Goal: Transaction & Acquisition: Book appointment/travel/reservation

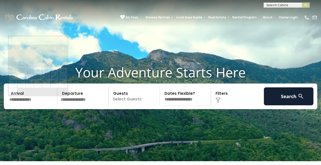
click at [39, 105] on input "text" at bounding box center [33, 96] width 50 height 18
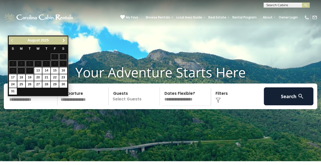
click at [64, 39] on span "Next" at bounding box center [64, 40] width 4 height 4
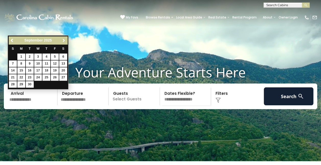
click at [64, 39] on span "Next" at bounding box center [64, 40] width 4 height 4
click at [63, 38] on span "Next" at bounding box center [64, 40] width 4 height 4
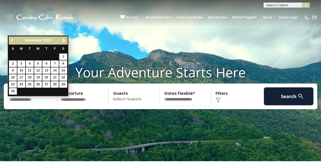
click at [13, 40] on span "Previous" at bounding box center [12, 40] width 4 height 4
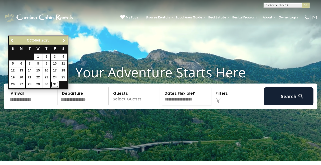
click at [55, 82] on link "31" at bounding box center [55, 84] width 8 height 6
type input "********"
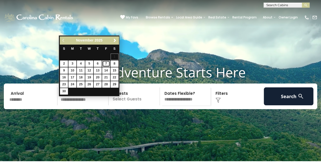
click at [107, 62] on link "7" at bounding box center [106, 63] width 8 height 6
type input "*******"
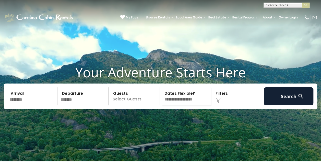
click at [138, 105] on p "Select Guests" at bounding box center [135, 96] width 50 height 18
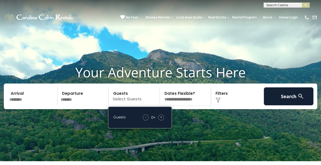
click at [160, 120] on div "+" at bounding box center [161, 117] width 6 height 6
click at [161, 119] on span "+" at bounding box center [161, 116] width 2 height 5
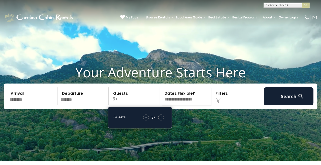
click at [186, 101] on select "**********" at bounding box center [187, 96] width 50 height 18
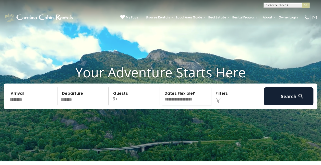
select select "*"
click at [162, 95] on select "**********" at bounding box center [187, 96] width 50 height 18
click at [221, 103] on div "Click to Choose" at bounding box center [238, 96] width 50 height 18
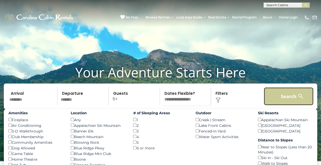
click at [289, 104] on button "Search" at bounding box center [289, 96] width 50 height 18
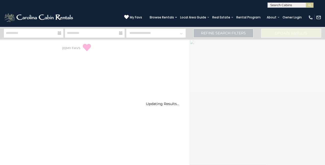
select select "*"
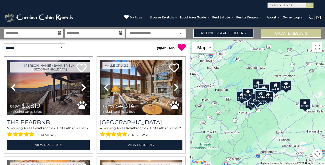
click at [214, 75] on div "$3,819 $4,314 $4,358 $3,689 $3,024 $3,062 $1,827 $2,170 $8,022 $1,731 $6,469 $3…" at bounding box center [258, 101] width 136 height 125
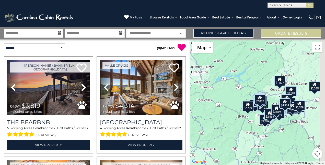
drag, startPoint x: 251, startPoint y: 103, endPoint x: 221, endPoint y: 88, distance: 33.2
click at [221, 88] on div "$3,819 $4,314 $4,358 $3,689 $3,024 $3,062 $1,827 $2,170 $8,022 $1,731 $6,469 $3…" at bounding box center [258, 101] width 136 height 125
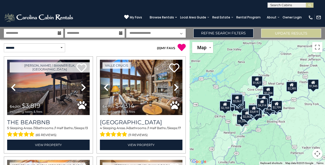
drag, startPoint x: 304, startPoint y: 145, endPoint x: 289, endPoint y: 141, distance: 15.3
click at [289, 141] on div "$3,819 $4,314 $4,358 $3,689 $3,024 $3,062 $1,827 $2,170 $8,022 $1,731 $6,469 $3…" at bounding box center [258, 101] width 136 height 125
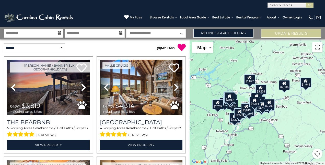
click at [317, 47] on button "Toggle fullscreen view" at bounding box center [317, 47] width 10 height 10
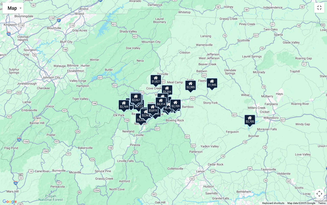
drag, startPoint x: 317, startPoint y: 194, endPoint x: 319, endPoint y: 193, distance: 2.6
click at [318, 164] on button "Map camera controls" at bounding box center [319, 193] width 10 height 10
click at [307, 164] on button "Zoom in" at bounding box center [307, 168] width 10 height 10
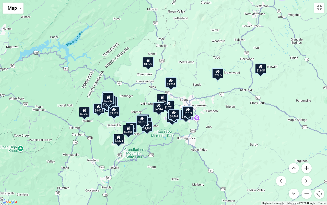
click at [307, 164] on button "Zoom in" at bounding box center [307, 168] width 10 height 10
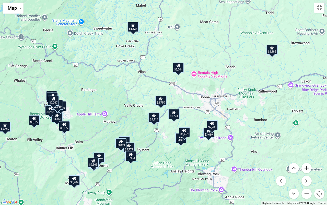
click at [302, 164] on button "Zoom in" at bounding box center [307, 168] width 10 height 10
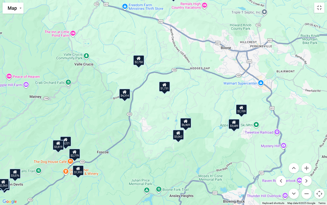
drag, startPoint x: 221, startPoint y: 149, endPoint x: 204, endPoint y: 108, distance: 44.5
click at [204, 108] on div "$3,819 $4,314 $4,358 $3,689 $3,024 $3,062 $1,827 $2,170 $8,022 $1,731 $6,469 $3…" at bounding box center [163, 102] width 327 height 205
click at [125, 95] on div "$4,314" at bounding box center [124, 93] width 11 height 10
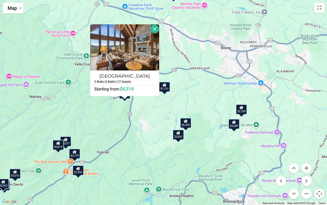
click at [125, 95] on div "Cucumber Tree Lodge 3 Beds | 4 Baths | 17 Guests Distance from your point: %dis…" at bounding box center [124, 60] width 69 height 72
click at [150, 107] on div "$3,819 $4,314 $4,358 $3,689 $3,024 $3,062 $1,827 $2,170 $8,022 $1,731 $6,469 $3…" at bounding box center [163, 102] width 327 height 205
click at [116, 110] on div "$3,819 $4,314 $4,358 $3,689 $3,024 $3,062 $1,827 $2,170 $8,022 $1,731 $6,469 $3…" at bounding box center [163, 102] width 327 height 205
drag, startPoint x: 155, startPoint y: 28, endPoint x: 139, endPoint y: 91, distance: 65.4
click at [139, 91] on div "Cucumber Tree Lodge 3 Beds | 4 Baths | 17 Guests Distance from your point: %dis…" at bounding box center [124, 60] width 69 height 72
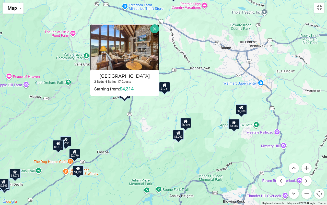
click at [129, 59] on img at bounding box center [124, 47] width 69 height 46
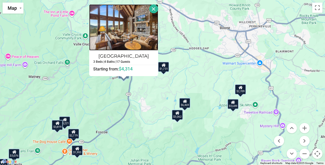
scroll to position [51, 0]
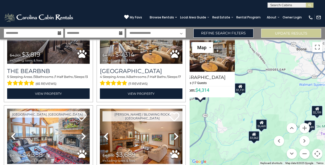
drag, startPoint x: 246, startPoint y: 119, endPoint x: 227, endPoint y: 119, distance: 19.4
click at [227, 120] on div "$3,819 $4,314 $4,358 $3,689 $3,024 $3,062 $1,827 $2,170 $8,022 $1,731 $6,469 $3…" at bounding box center [258, 101] width 136 height 125
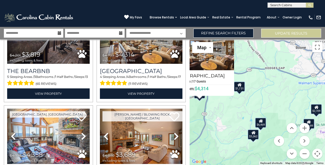
click at [267, 107] on div "$3,819 $4,314 $4,358 $3,689 $3,024 $3,062 $1,827 $2,170 $8,022 $1,731 $6,469 $3…" at bounding box center [258, 101] width 136 height 125
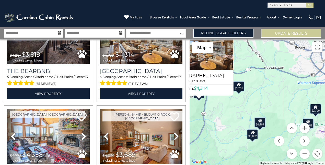
click at [265, 107] on div "$3,819 $4,314 $4,358 $3,689 $3,024 $3,062 $1,827 $2,170 $8,022 $1,731 $6,469 $3…" at bounding box center [258, 101] width 136 height 125
click at [266, 106] on div "$3,819 $4,314 $4,358 $3,689 $3,024 $3,062 $1,827 $2,170 $8,022 $1,731 $6,469 $3…" at bounding box center [258, 101] width 136 height 125
click at [266, 105] on div "$3,819 $4,314 $4,358 $3,689 $3,024 $3,062 $1,827 $2,170 $8,022 $1,731 $6,469 $3…" at bounding box center [258, 101] width 136 height 125
click at [318, 46] on button "Toggle fullscreen view" at bounding box center [317, 47] width 10 height 10
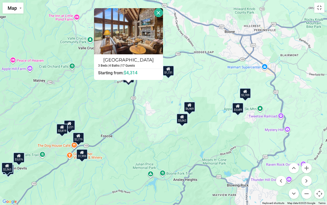
drag, startPoint x: 211, startPoint y: 161, endPoint x: 234, endPoint y: 145, distance: 29.0
click at [234, 145] on div "$3,819 $4,314 $4,358 $3,689 $3,024 $3,062 $1,827 $2,170 $8,022 $1,731 $6,469 $3…" at bounding box center [163, 102] width 327 height 205
click at [239, 107] on icon at bounding box center [238, 106] width 4 height 4
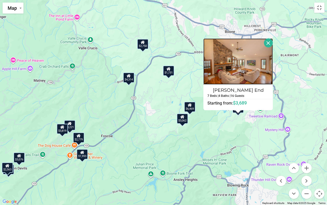
click at [235, 66] on img at bounding box center [239, 61] width 70 height 46
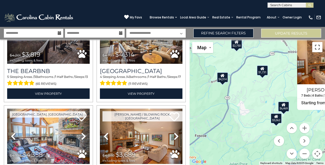
click at [317, 46] on button "Toggle fullscreen view" at bounding box center [317, 47] width 10 height 10
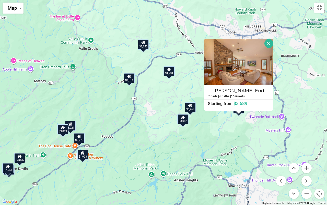
click at [243, 136] on div "$3,819 $4,314 $4,358 $3,689 $3,024 $3,062 $1,827 $2,170 $8,022 $1,731 $6,469 $3…" at bounding box center [163, 102] width 327 height 205
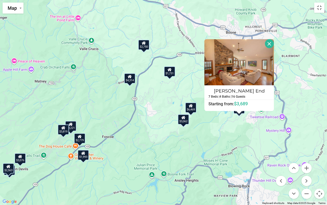
click at [271, 41] on button "Close" at bounding box center [269, 43] width 9 height 9
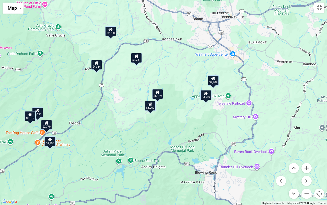
drag, startPoint x: 298, startPoint y: 103, endPoint x: 278, endPoint y: 93, distance: 22.1
click at [278, 93] on div "$3,819 $4,314 $4,358 $3,689 $3,024 $3,062 $1,827 $2,170 $8,022 $1,731 $6,469 $3…" at bounding box center [163, 102] width 327 height 205
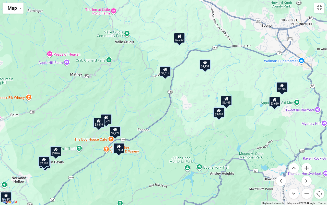
drag, startPoint x: 177, startPoint y: 127, endPoint x: 244, endPoint y: 133, distance: 67.0
click at [244, 133] on div "$3,819 $4,314 $4,358 $3,689 $3,024 $3,062 $1,827 $2,170 $8,022 $1,731 $6,469 $3…" at bounding box center [163, 102] width 327 height 205
click at [228, 102] on div "$6,469" at bounding box center [226, 100] width 11 height 10
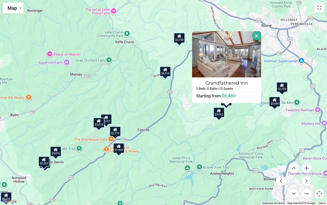
click at [258, 36] on button "Close" at bounding box center [256, 35] width 9 height 9
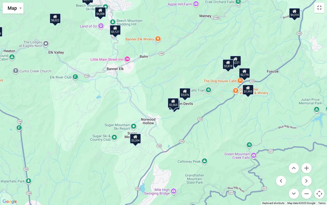
drag, startPoint x: 190, startPoint y: 124, endPoint x: 319, endPoint y: 66, distance: 141.4
click at [319, 66] on div "$3,819 $4,314 $4,358 $3,689 $3,024 $3,062 $1,827 $2,170 $8,022 $1,731 $6,469 $3…" at bounding box center [163, 102] width 327 height 205
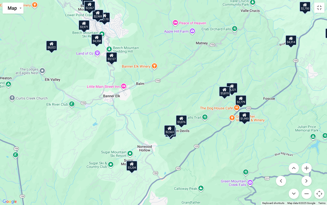
drag, startPoint x: 263, startPoint y: 58, endPoint x: 268, endPoint y: 79, distance: 21.5
click at [269, 78] on div "$3,819 $4,314 $4,358 $3,689 $3,024 $3,062 $1,827 $2,170 $8,022 $1,731 $6,469 $3…" at bounding box center [163, 102] width 327 height 205
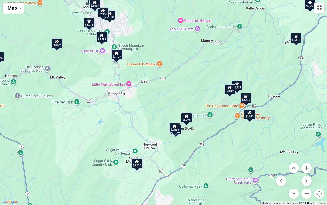
click at [231, 90] on div "$3,819" at bounding box center [229, 89] width 11 height 10
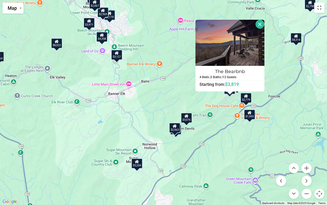
click at [261, 23] on button "Close" at bounding box center [260, 24] width 9 height 9
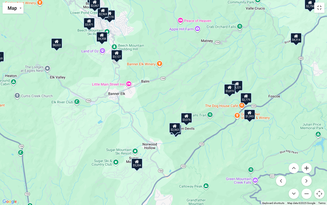
click at [311, 164] on button "Zoom in" at bounding box center [307, 168] width 10 height 10
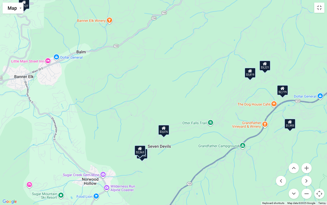
drag, startPoint x: 266, startPoint y: 108, endPoint x: 236, endPoint y: 102, distance: 30.8
click at [236, 102] on div "$3,819 $4,314 $4,358 $3,689 $3,024 $3,062 $1,827 $2,170 $8,022 $1,731 $6,469 $3…" at bounding box center [163, 102] width 327 height 205
click at [284, 92] on div "$2,779" at bounding box center [283, 90] width 11 height 10
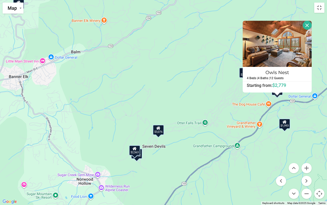
click at [308, 24] on button "Close" at bounding box center [307, 25] width 9 height 9
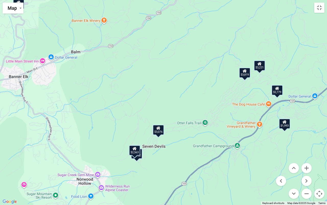
click at [262, 68] on div "$3,221" at bounding box center [259, 65] width 11 height 10
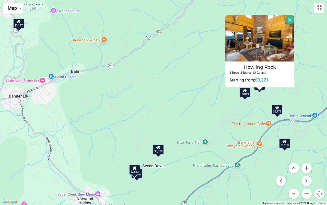
click at [316, 89] on div "$3,819 $4,314 $4,358 $3,689 $3,024 $3,062 $1,827 $2,170 $8,022 $1,731 $6,469 $3…" at bounding box center [163, 102] width 327 height 205
click at [291, 18] on button "Close" at bounding box center [290, 19] width 9 height 9
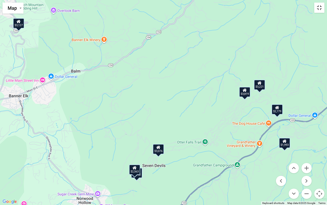
click at [320, 9] on button "Toggle fullscreen view" at bounding box center [319, 8] width 10 height 10
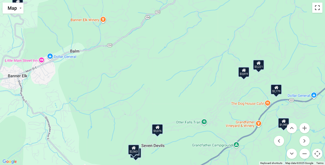
scroll to position [690, 0]
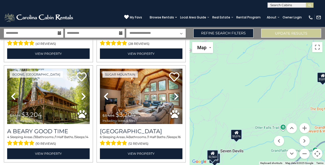
drag, startPoint x: 240, startPoint y: 121, endPoint x: 201, endPoint y: 78, distance: 57.4
click at [202, 79] on div "$3,819 $4,314 $4,358 $3,689 $3,024 $3,062 $1,827 $2,170 $8,022 $1,731 $6,469 $3…" at bounding box center [258, 101] width 136 height 125
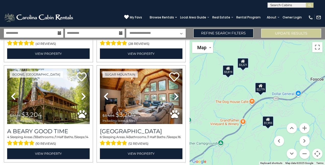
drag, startPoint x: 255, startPoint y: 110, endPoint x: 244, endPoint y: 161, distance: 51.5
click at [244, 161] on div "$3,819 $4,314 $4,358 $3,689 $3,024 $3,062 $1,827 $2,170 $8,022 $1,731 $6,469 $3…" at bounding box center [258, 101] width 136 height 125
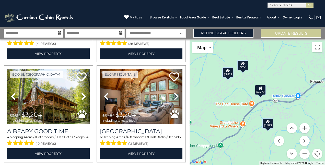
click at [261, 92] on div "$2,779" at bounding box center [260, 90] width 11 height 10
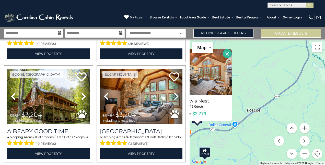
drag, startPoint x: 287, startPoint y: 88, endPoint x: 228, endPoint y: 76, distance: 60.1
click at [232, 78] on div "$3,819 $4,314 $4,358 $3,689 $3,024 $3,062 $1,827 $2,170 $8,022 $1,731 $6,469 $3…" at bounding box center [258, 101] width 136 height 125
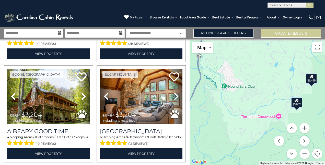
drag, startPoint x: 267, startPoint y: 118, endPoint x: 223, endPoint y: 154, distance: 57.0
click at [223, 154] on div "$3,819 $4,314 $4,358 $3,689 $3,024 $3,062 $1,827 $2,170 $8,022 $1,731 $6,469 $3…" at bounding box center [258, 101] width 136 height 125
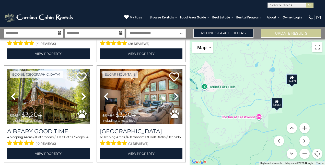
click at [277, 105] on div "$3,062" at bounding box center [277, 103] width 11 height 10
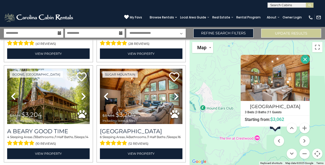
click at [262, 139] on div "$3,819 $4,314 $4,358 $3,689 $3,024 $3,062 $1,827 $2,170 $8,022 $1,731 $6,469 $3…" at bounding box center [258, 101] width 136 height 125
click at [307, 59] on button "Close" at bounding box center [305, 59] width 9 height 9
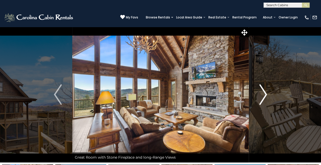
click at [264, 93] on img "Next" at bounding box center [264, 94] width 8 height 20
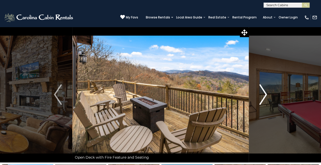
click at [264, 93] on img "Next" at bounding box center [264, 94] width 8 height 20
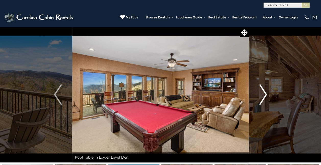
click at [263, 93] on img "Next" at bounding box center [264, 94] width 8 height 20
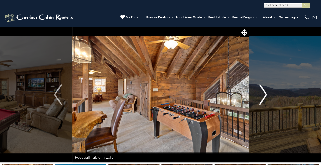
click at [263, 93] on img "Next" at bounding box center [264, 94] width 8 height 20
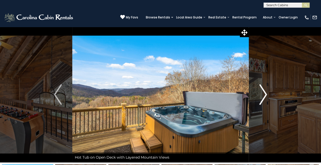
click at [263, 93] on img "Next" at bounding box center [264, 94] width 8 height 20
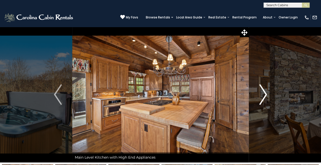
click at [263, 93] on img "Next" at bounding box center [264, 94] width 8 height 20
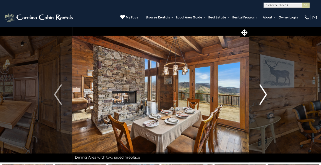
click at [263, 93] on img "Next" at bounding box center [264, 94] width 8 height 20
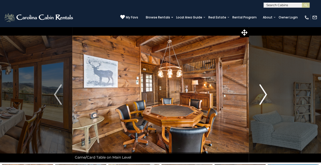
click at [263, 93] on img "Next" at bounding box center [264, 94] width 8 height 20
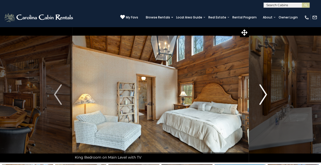
click at [263, 93] on img "Next" at bounding box center [264, 94] width 8 height 20
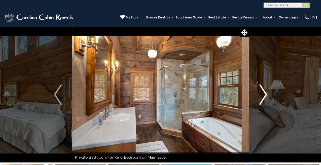
click at [263, 93] on img "Next" at bounding box center [264, 94] width 8 height 20
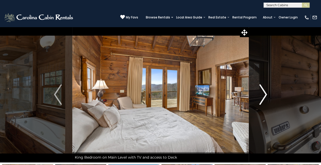
click at [263, 93] on img "Next" at bounding box center [264, 94] width 8 height 20
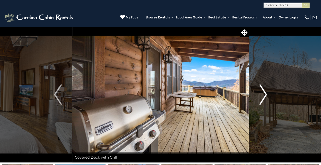
click at [263, 93] on img "Next" at bounding box center [264, 94] width 8 height 20
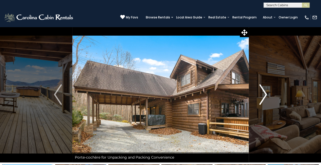
click at [263, 93] on img "Next" at bounding box center [264, 94] width 8 height 20
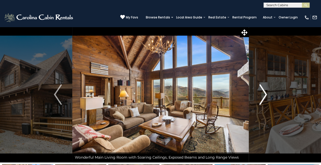
click at [263, 93] on img "Next" at bounding box center [264, 94] width 8 height 20
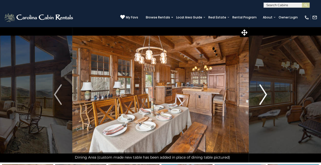
click at [262, 93] on img "Next" at bounding box center [264, 94] width 8 height 20
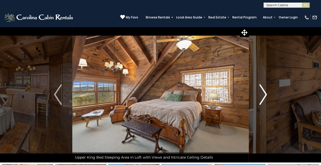
click at [262, 93] on img "Next" at bounding box center [264, 94] width 8 height 20
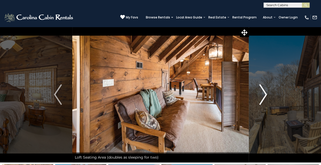
click at [262, 93] on img "Next" at bounding box center [264, 94] width 8 height 20
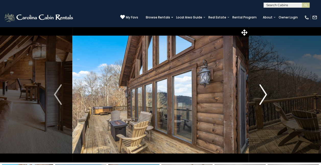
click at [262, 93] on img "Next" at bounding box center [264, 94] width 8 height 20
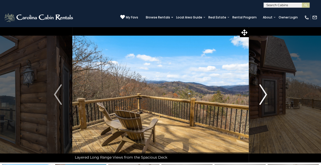
click at [262, 94] on img "Next" at bounding box center [264, 94] width 8 height 20
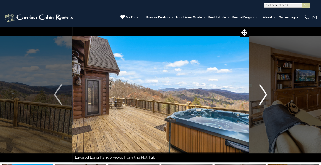
click at [261, 94] on img "Next" at bounding box center [264, 94] width 8 height 20
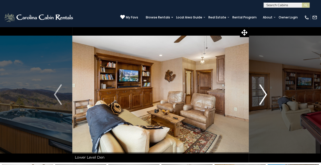
click at [261, 94] on img "Next" at bounding box center [264, 94] width 8 height 20
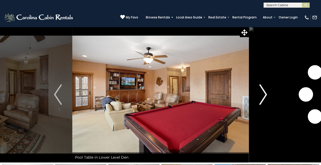
click at [261, 94] on img "Next" at bounding box center [264, 94] width 8 height 20
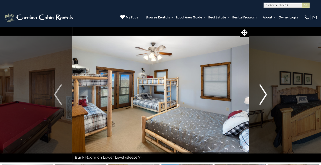
click at [261, 94] on img "Next" at bounding box center [264, 94] width 8 height 20
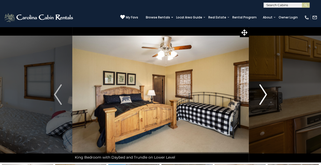
click at [261, 94] on img "Next" at bounding box center [264, 94] width 8 height 20
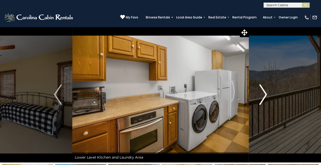
click at [261, 94] on img "Next" at bounding box center [264, 94] width 8 height 20
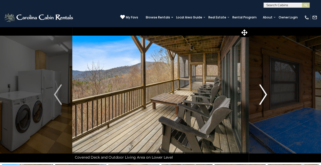
click at [261, 94] on img "Next" at bounding box center [264, 94] width 8 height 20
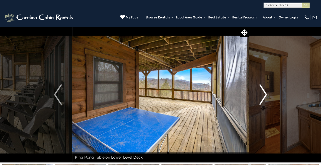
click at [261, 94] on img "Next" at bounding box center [264, 94] width 8 height 20
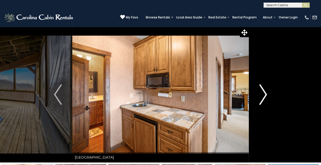
click at [261, 94] on img "Next" at bounding box center [264, 94] width 8 height 20
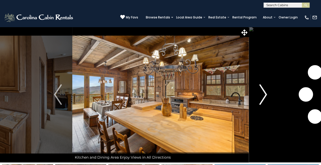
click at [261, 94] on img "Next" at bounding box center [264, 94] width 8 height 20
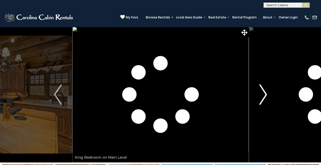
click at [261, 94] on img "Next" at bounding box center [264, 94] width 8 height 20
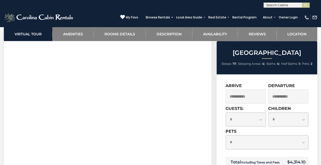
scroll to position [230, 0]
click at [305, 141] on select "**********" at bounding box center [267, 142] width 83 height 14
select select "*"
click at [226, 135] on select "**********" at bounding box center [267, 142] width 83 height 14
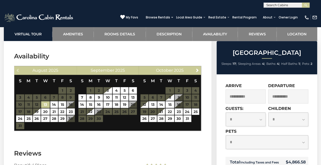
scroll to position [1074, 0]
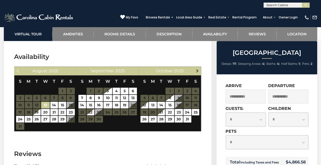
click at [198, 73] on span "Next" at bounding box center [197, 71] width 4 height 4
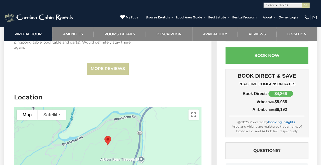
scroll to position [1355, 0]
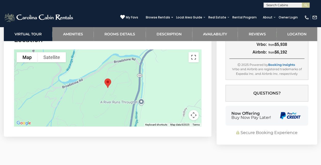
click at [195, 57] on button "Toggle fullscreen view" at bounding box center [194, 57] width 10 height 10
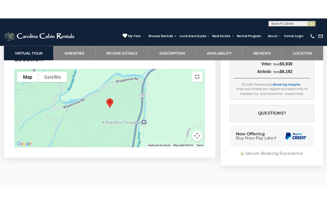
scroll to position [1334, 0]
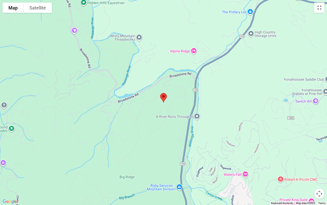
click at [319, 164] on button "Map camera controls" at bounding box center [319, 193] width 10 height 10
click at [308, 164] on button "Zoom out" at bounding box center [307, 193] width 10 height 10
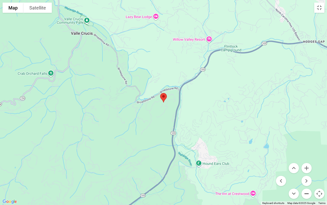
click at [306, 164] on button "Zoom out" at bounding box center [307, 193] width 10 height 10
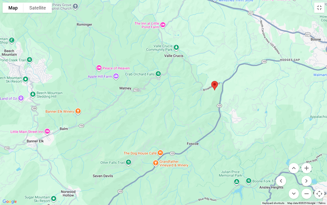
drag, startPoint x: 167, startPoint y: 175, endPoint x: 206, endPoint y: 161, distance: 42.1
click at [218, 163] on div at bounding box center [163, 102] width 327 height 205
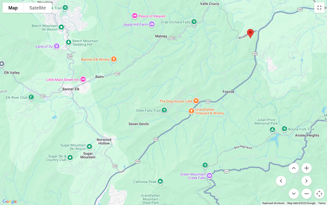
drag, startPoint x: 225, startPoint y: 135, endPoint x: 252, endPoint y: 102, distance: 42.2
click at [252, 102] on div at bounding box center [163, 102] width 327 height 205
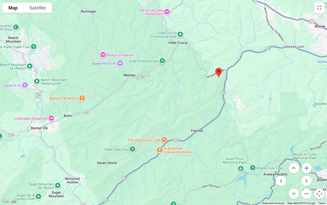
drag, startPoint x: 283, startPoint y: 73, endPoint x: 243, endPoint y: 132, distance: 70.8
click at [245, 125] on div at bounding box center [163, 102] width 327 height 205
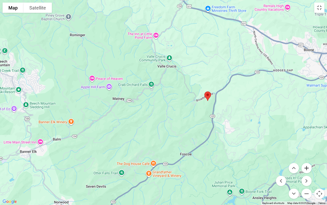
click at [306, 164] on button "Zoom in" at bounding box center [307, 168] width 10 height 10
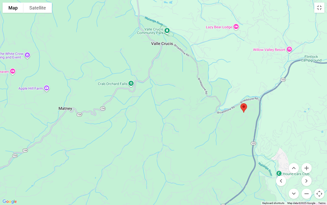
drag, startPoint x: 236, startPoint y: 124, endPoint x: 233, endPoint y: 133, distance: 9.2
click at [233, 133] on div at bounding box center [163, 102] width 327 height 205
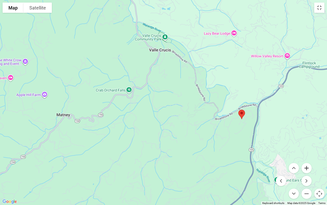
click at [306, 164] on button "Zoom in" at bounding box center [307, 168] width 10 height 10
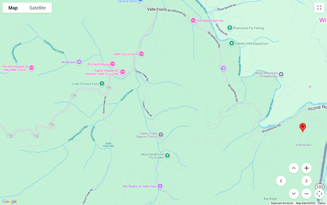
click at [307, 164] on button "Zoom in" at bounding box center [307, 168] width 10 height 10
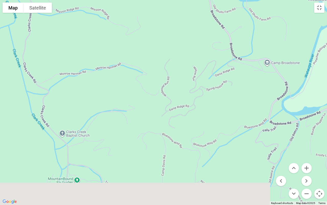
drag, startPoint x: 261, startPoint y: 152, endPoint x: 115, endPoint y: 90, distance: 159.0
click at [127, 93] on div at bounding box center [163, 102] width 327 height 205
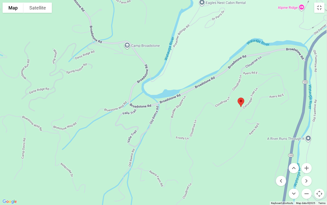
drag, startPoint x: 270, startPoint y: 106, endPoint x: 204, endPoint y: 110, distance: 66.4
click at [204, 111] on div at bounding box center [163, 102] width 327 height 205
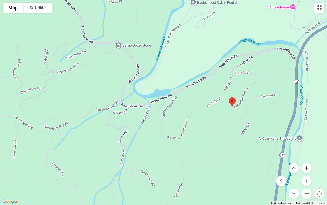
click at [307, 164] on button "Zoom in" at bounding box center [307, 168] width 10 height 10
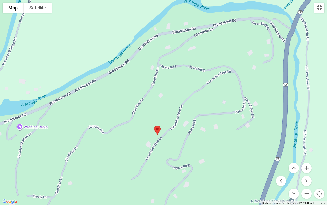
drag, startPoint x: 269, startPoint y: 87, endPoint x: 122, endPoint y: 93, distance: 147.2
click at [122, 94] on div at bounding box center [163, 102] width 327 height 205
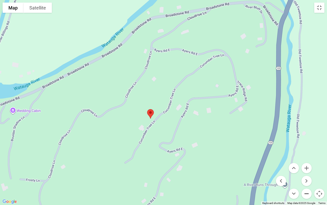
click at [307, 164] on button "Zoom out" at bounding box center [307, 193] width 10 height 10
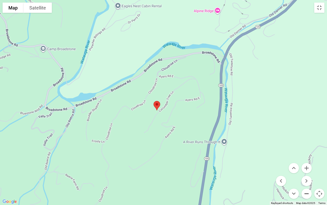
click at [307, 164] on button "Zoom out" at bounding box center [307, 193] width 10 height 10
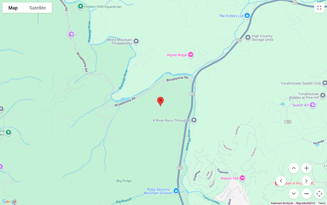
click at [306, 164] on button "Zoom out" at bounding box center [307, 193] width 10 height 10
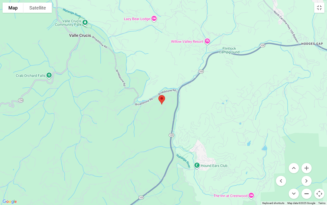
click at [306, 164] on button "Zoom out" at bounding box center [307, 193] width 10 height 10
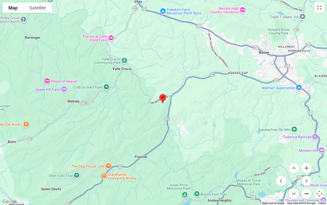
click at [306, 164] on button "Zoom out" at bounding box center [307, 193] width 10 height 10
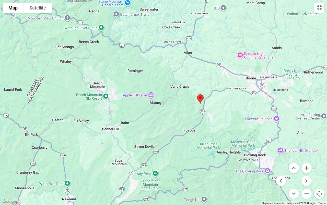
drag, startPoint x: 217, startPoint y: 111, endPoint x: 238, endPoint y: 114, distance: 21.5
click at [238, 114] on div at bounding box center [163, 102] width 327 height 205
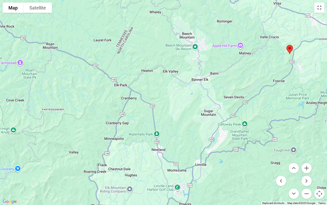
drag, startPoint x: 186, startPoint y: 76, endPoint x: 269, endPoint y: 34, distance: 94.0
click at [269, 34] on div at bounding box center [163, 102] width 327 height 205
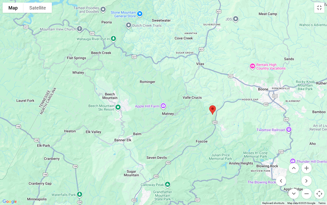
drag, startPoint x: 265, startPoint y: 69, endPoint x: 198, endPoint y: 107, distance: 77.4
click at [189, 127] on div at bounding box center [163, 102] width 327 height 205
click at [319, 7] on button "Toggle fullscreen view" at bounding box center [319, 8] width 10 height 10
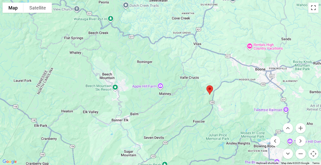
scroll to position [239, 0]
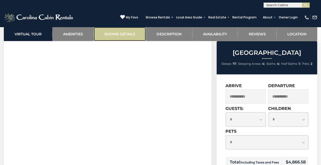
click at [131, 32] on link "Rooms Details" at bounding box center [120, 34] width 52 height 14
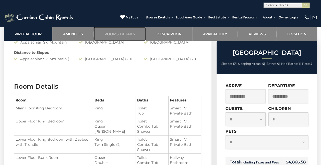
scroll to position [585, 0]
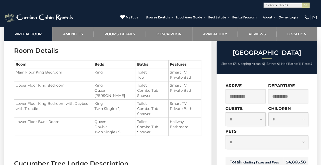
drag, startPoint x: 51, startPoint y: 108, endPoint x: 54, endPoint y: 106, distance: 4.1
click at [54, 106] on td "Lower Floor King Bedroom with Daybed with Trundle" at bounding box center [53, 108] width 79 height 18
drag, startPoint x: 163, startPoint y: 121, endPoint x: 159, endPoint y: 122, distance: 4.3
click at [163, 121] on li "Toilet" at bounding box center [152, 121] width 30 height 5
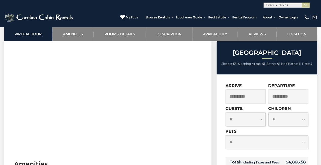
scroll to position [252, 0]
click at [76, 33] on link "Amenities" at bounding box center [72, 34] width 41 height 14
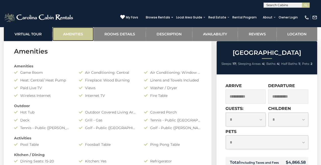
scroll to position [366, 0]
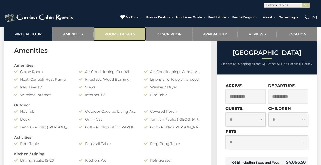
click at [130, 32] on link "Rooms Details" at bounding box center [120, 34] width 52 height 14
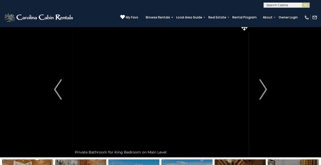
scroll to position [0, 0]
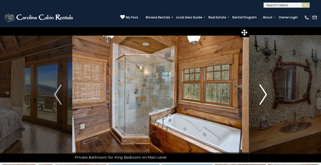
click at [265, 92] on img "Next" at bounding box center [264, 94] width 8 height 20
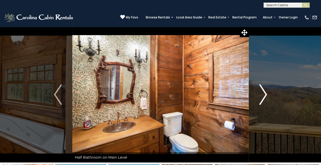
click at [263, 91] on img "Next" at bounding box center [264, 94] width 8 height 20
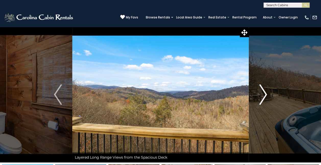
click at [263, 91] on img "Next" at bounding box center [264, 94] width 8 height 20
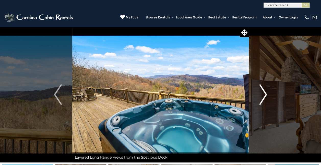
click at [264, 91] on img "Next" at bounding box center [264, 94] width 8 height 20
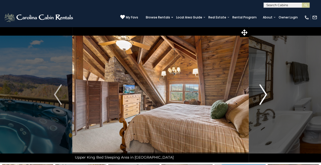
click at [266, 88] on img "Next" at bounding box center [264, 94] width 8 height 20
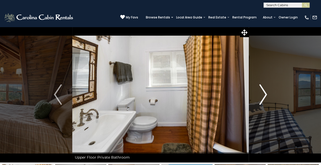
click at [267, 88] on button "Next" at bounding box center [263, 95] width 29 height 136
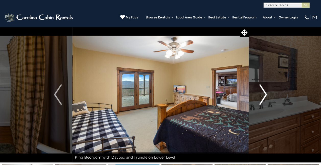
click at [267, 88] on button "Next" at bounding box center [263, 95] width 29 height 136
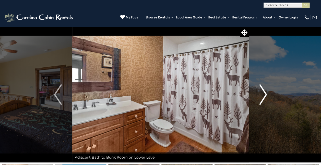
click at [267, 88] on button "Next" at bounding box center [263, 95] width 29 height 136
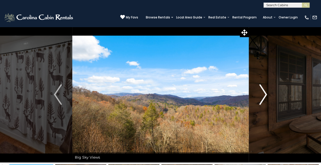
click at [267, 88] on button "Next" at bounding box center [263, 95] width 29 height 136
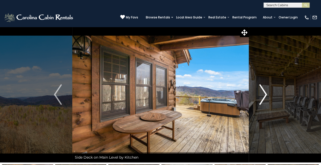
click at [267, 88] on button "Next" at bounding box center [263, 95] width 29 height 136
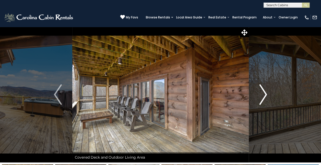
click at [267, 88] on button "Next" at bounding box center [263, 95] width 29 height 136
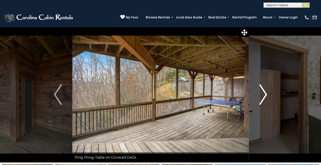
click at [260, 94] on img "Next" at bounding box center [264, 94] width 8 height 20
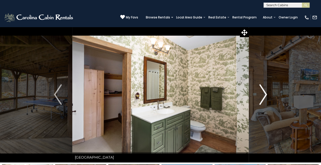
click at [260, 92] on img "Next" at bounding box center [264, 94] width 8 height 20
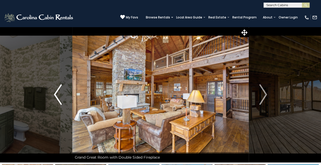
click at [56, 96] on img "Previous" at bounding box center [58, 94] width 8 height 20
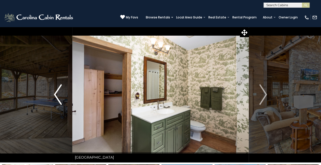
click at [56, 96] on img "Previous" at bounding box center [58, 94] width 8 height 20
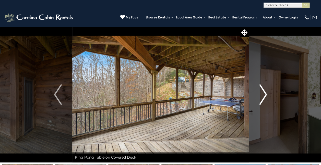
click at [263, 94] on img "Next" at bounding box center [264, 94] width 8 height 20
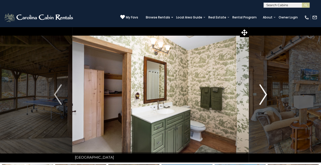
click at [262, 94] on img "Next" at bounding box center [264, 94] width 8 height 20
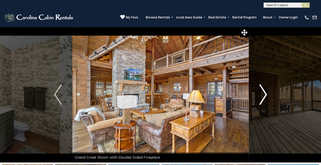
click at [262, 94] on img "Next" at bounding box center [264, 94] width 8 height 20
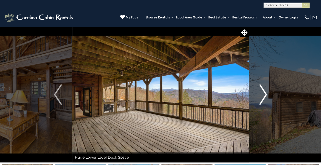
click at [262, 94] on img "Next" at bounding box center [264, 94] width 8 height 20
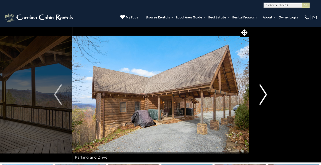
click at [263, 93] on img "Next" at bounding box center [264, 94] width 8 height 20
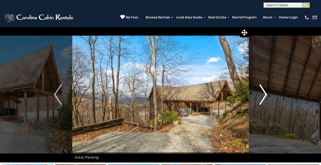
click at [263, 93] on img "Next" at bounding box center [264, 94] width 8 height 20
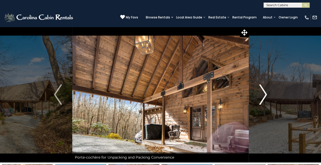
click at [264, 93] on img "Next" at bounding box center [264, 94] width 8 height 20
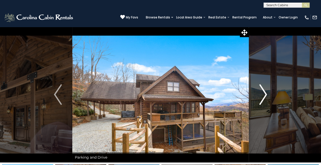
click at [269, 91] on button "Next" at bounding box center [263, 95] width 29 height 136
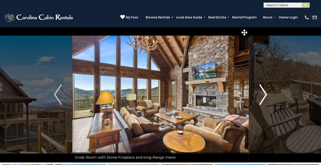
click at [269, 91] on button "Next" at bounding box center [263, 95] width 29 height 136
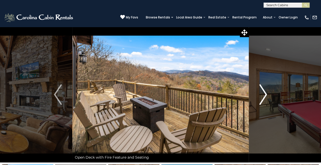
click at [269, 92] on button "Next" at bounding box center [263, 95] width 29 height 136
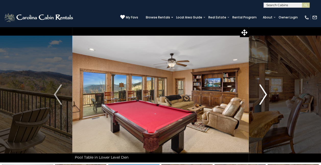
click at [269, 92] on button "Next" at bounding box center [263, 95] width 29 height 136
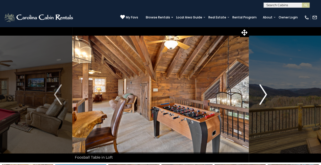
click at [270, 92] on button "Next" at bounding box center [263, 95] width 29 height 136
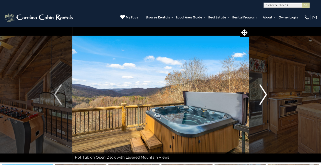
click at [271, 92] on button "Next" at bounding box center [263, 95] width 29 height 136
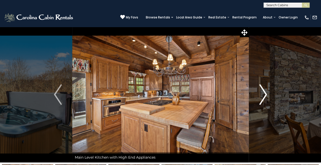
click at [271, 92] on button "Next" at bounding box center [263, 95] width 29 height 136
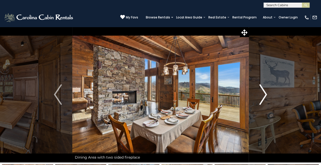
click at [271, 92] on button "Next" at bounding box center [263, 95] width 29 height 136
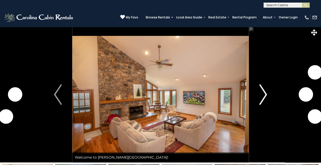
click at [265, 95] on img "Next" at bounding box center [264, 94] width 8 height 20
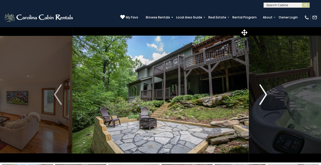
click at [270, 79] on button "Next" at bounding box center [263, 95] width 29 height 136
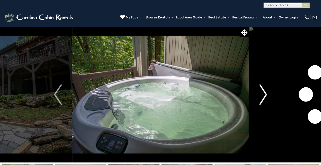
click at [270, 79] on button "Next" at bounding box center [263, 95] width 29 height 136
drag, startPoint x: 201, startPoint y: 95, endPoint x: 326, endPoint y: 97, distance: 125.1
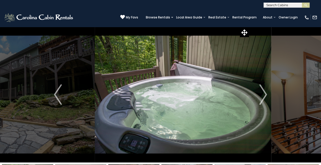
drag, startPoint x: 181, startPoint y: 100, endPoint x: 287, endPoint y: 102, distance: 105.9
click at [272, 102] on img at bounding box center [183, 95] width 177 height 136
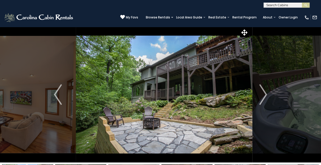
drag, startPoint x: 182, startPoint y: 97, endPoint x: 294, endPoint y: 97, distance: 111.7
click at [253, 97] on img at bounding box center [164, 95] width 177 height 136
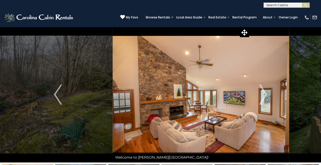
drag, startPoint x: 230, startPoint y: 105, endPoint x: 298, endPoint y: 102, distance: 68.9
click at [249, 103] on div "Welcome to Moss End!" at bounding box center [160, 95] width 177 height 136
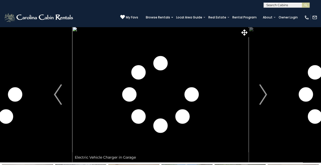
drag, startPoint x: 176, startPoint y: 108, endPoint x: 322, endPoint y: 106, distance: 146.0
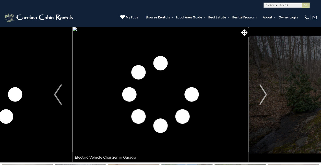
drag, startPoint x: 173, startPoint y: 108, endPoint x: 325, endPoint y: 105, distance: 151.9
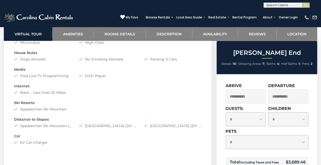
scroll to position [511, 0]
